Goal: Find specific page/section: Find specific page/section

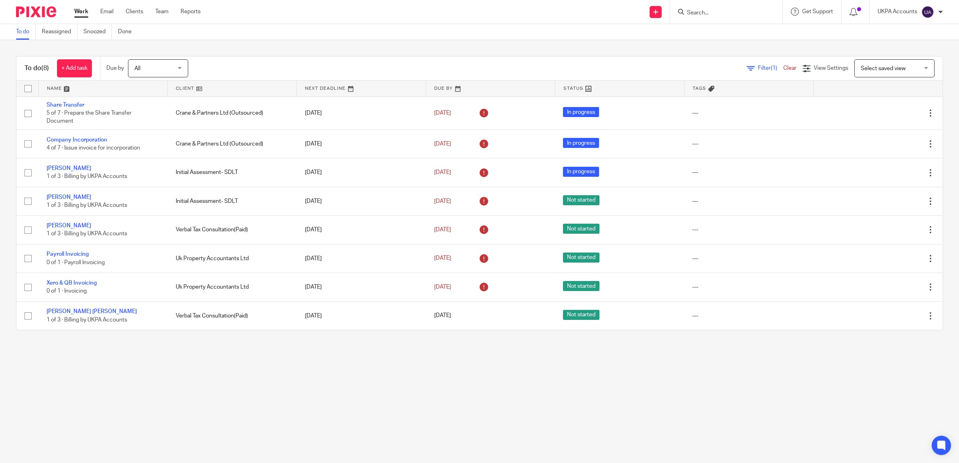
click at [700, 16] on form at bounding box center [728, 12] width 85 height 10
click at [700, 13] on input "Search" at bounding box center [722, 13] width 72 height 7
paste input "AWM Homes Ltd"
click at [737, 14] on input "AWM Homes Ltd" at bounding box center [722, 13] width 72 height 7
type input "AWM Homes"
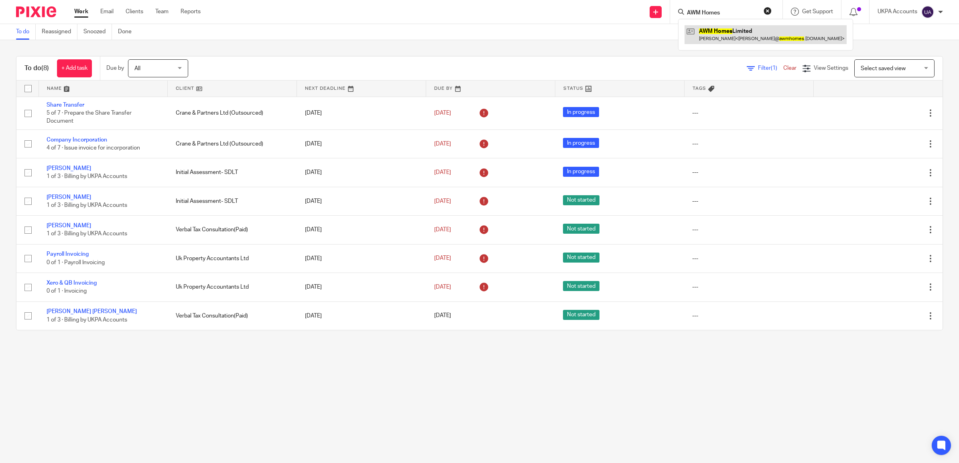
click at [724, 35] on link at bounding box center [766, 34] width 162 height 18
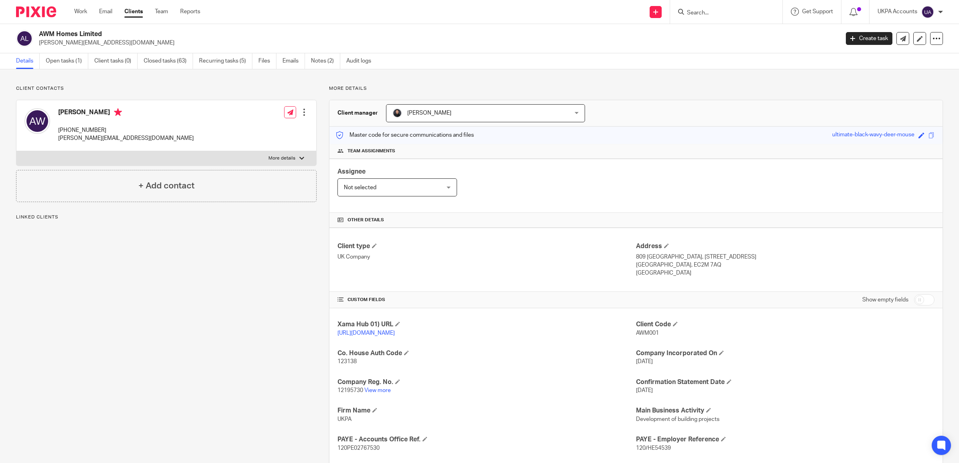
drag, startPoint x: 109, startPoint y: 130, endPoint x: 73, endPoint y: 132, distance: 35.4
click at [71, 131] on p "+44 7958 321653" at bounding box center [126, 130] width 136 height 8
copy p "958 321653"
click at [709, 10] on input "Search" at bounding box center [722, 13] width 72 height 7
paste input "[PERSON_NAME], Son, Ford & Co. Limited"
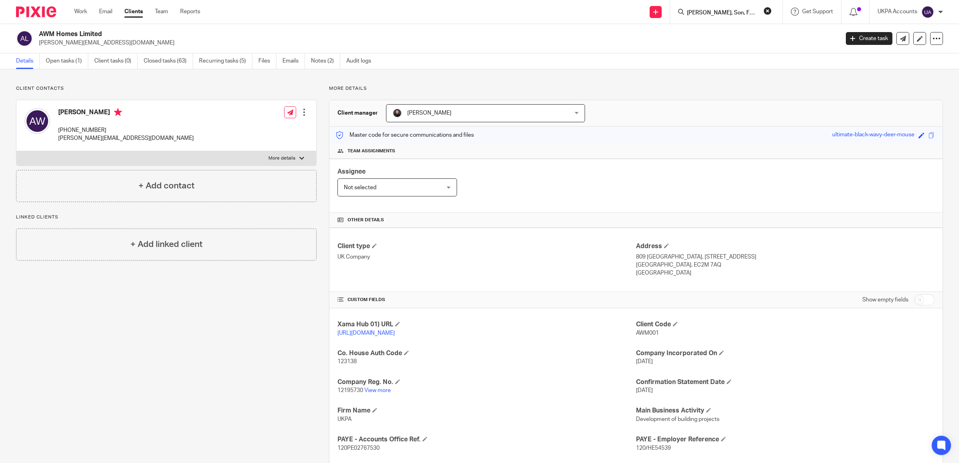
scroll to position [0, 13]
type input "[PERSON_NAME], Son, Ford & Co. Limited"
click at [721, 37] on link at bounding box center [753, 34] width 136 height 18
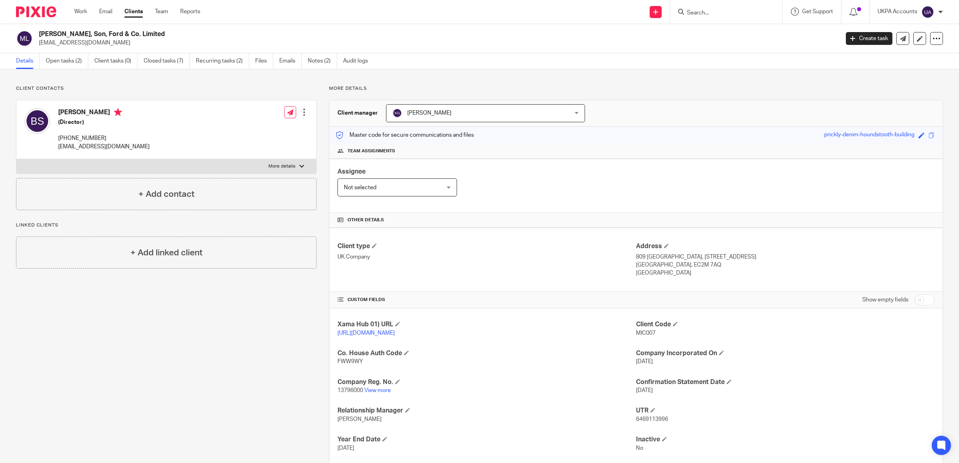
drag, startPoint x: 139, startPoint y: 33, endPoint x: 41, endPoint y: 34, distance: 97.9
click at [41, 34] on h2 "[PERSON_NAME], Son, Ford & Co. Limited" at bounding box center [357, 34] width 636 height 8
copy h2 "[PERSON_NAME], Son, Ford & Co. Limited"
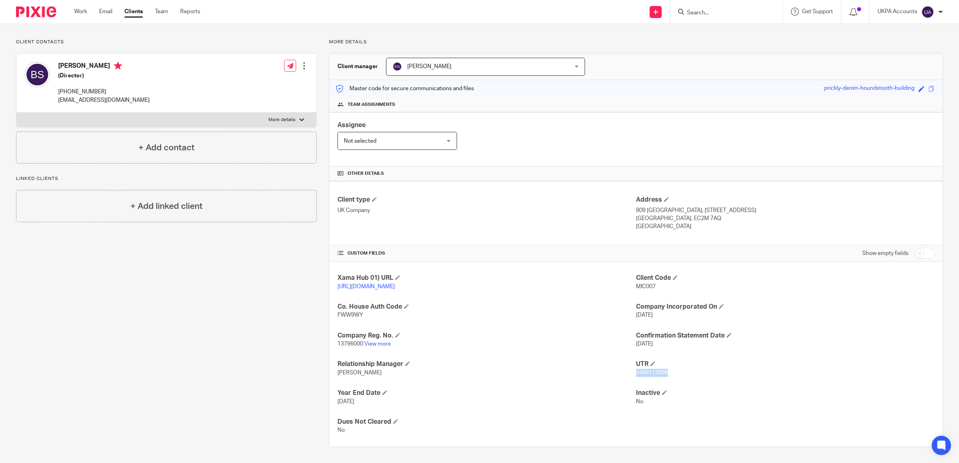
drag, startPoint x: 662, startPoint y: 371, endPoint x: 628, endPoint y: 372, distance: 34.1
click at [636, 372] on span "6469113996" at bounding box center [652, 373] width 32 height 6
copy span "6469113996"
drag, startPoint x: 362, startPoint y: 344, endPoint x: 335, endPoint y: 344, distance: 26.5
click at [337, 344] on p "13796000 View more" at bounding box center [486, 344] width 299 height 8
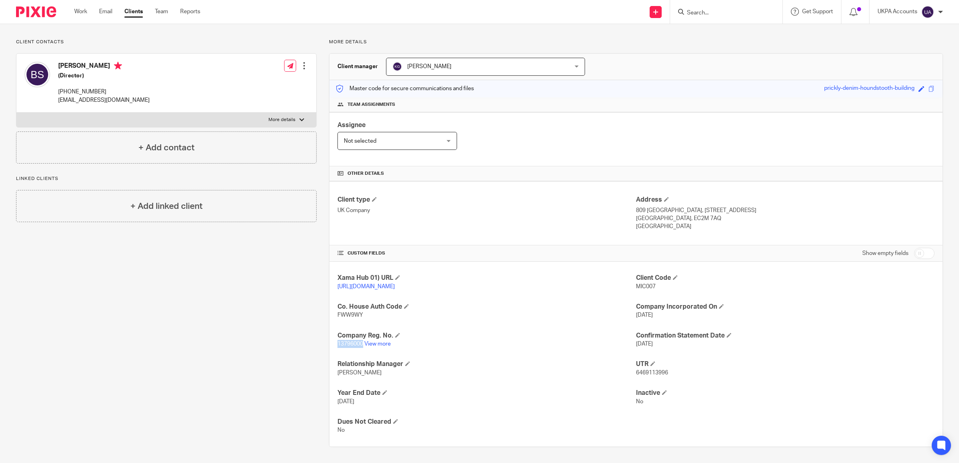
copy span "13796000"
click at [374, 341] on link "View more" at bounding box center [377, 344] width 26 height 6
click at [921, 255] on input "checkbox" at bounding box center [924, 253] width 20 height 11
checkbox input "true"
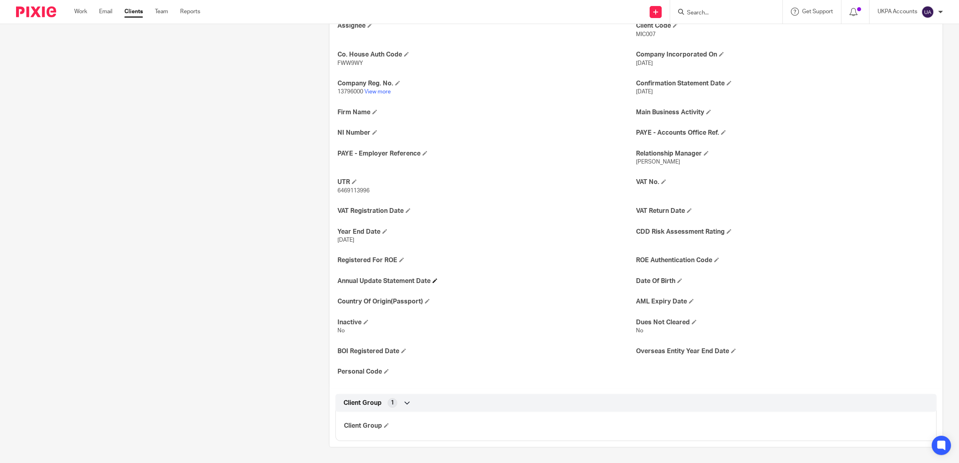
scroll to position [0, 0]
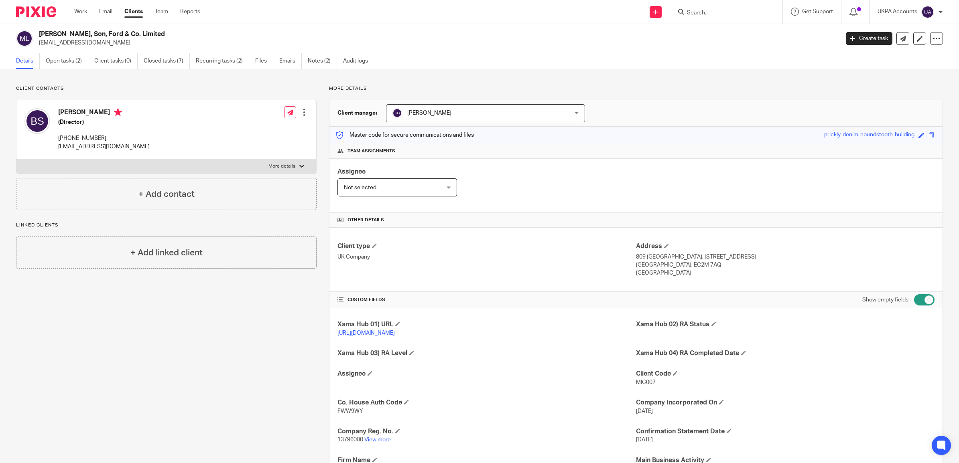
drag, startPoint x: 140, startPoint y: 35, endPoint x: 39, endPoint y: 32, distance: 101.9
click at [39, 32] on h2 "[PERSON_NAME], Son, Ford & Co. Limited" at bounding box center [357, 34] width 636 height 8
copy h2 "[PERSON_NAME], Son, Ford & Co. Limited"
click at [605, 164] on div "Assignee Not selected Not selected Not selected [PERSON_NAME] [PERSON_NAME] [PE…" at bounding box center [635, 186] width 613 height 54
click at [488, 251] on h4 "Client type" at bounding box center [486, 246] width 299 height 8
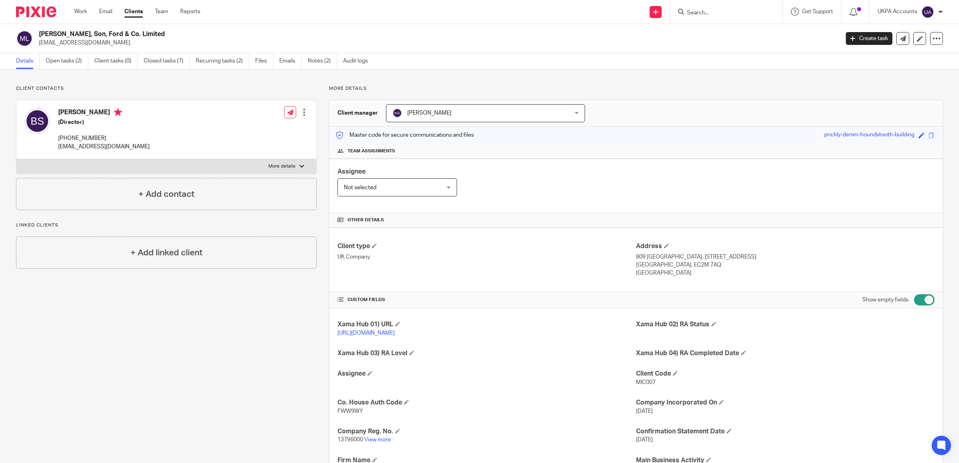
click at [709, 10] on input "Search" at bounding box center [722, 13] width 72 height 7
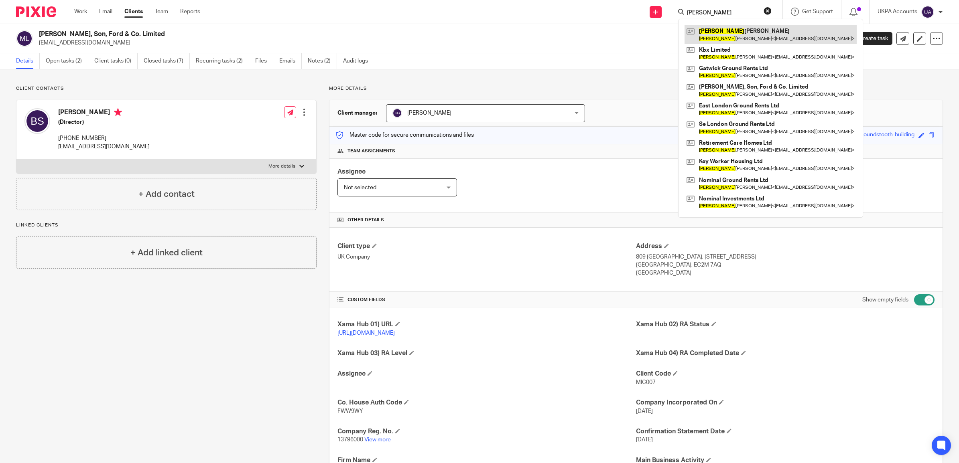
type input "[PERSON_NAME]"
click at [711, 43] on link at bounding box center [771, 34] width 172 height 18
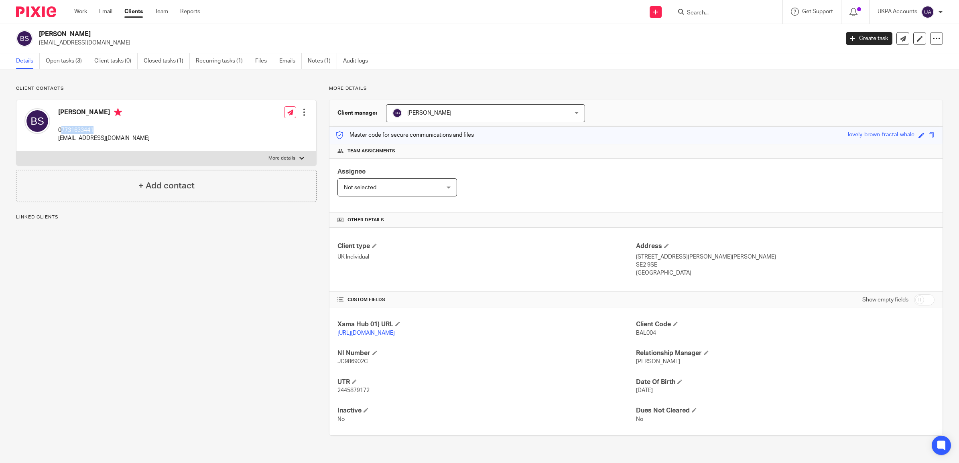
drag, startPoint x: 99, startPoint y: 131, endPoint x: 308, endPoint y: 447, distance: 379.0
click at [61, 132] on p "07731633441" at bounding box center [103, 130] width 91 height 8
copy p "7731633441"
